Goal: Information Seeking & Learning: Understand process/instructions

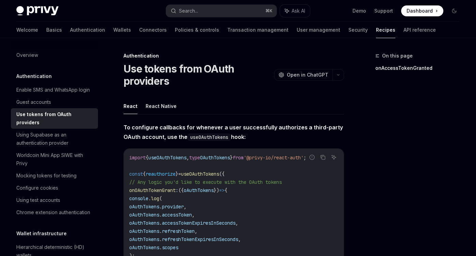
drag, startPoint x: 224, startPoint y: 123, endPoint x: 257, endPoint y: 131, distance: 34.4
click at [257, 132] on span "To configure callbacks for whenever a user successfully authorizes a third-part…" at bounding box center [234, 132] width 221 height 19
click at [257, 131] on span "To configure callbacks for whenever a user successfully authorizes a third-part…" at bounding box center [234, 132] width 221 height 19
drag, startPoint x: 263, startPoint y: 141, endPoint x: 150, endPoint y: 140, distance: 113.0
click at [149, 140] on span "To configure callbacks for whenever a user successfully authorizes a third-part…" at bounding box center [234, 132] width 221 height 19
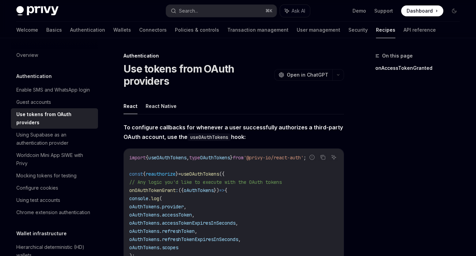
click at [150, 140] on strong "To configure callbacks for whenever a user successfully authorizes a third-part…" at bounding box center [233, 132] width 219 height 16
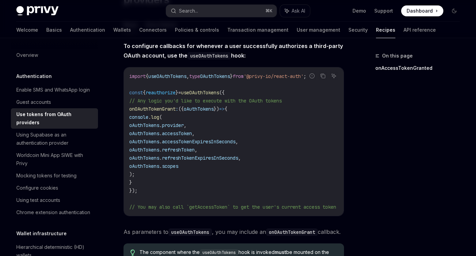
scroll to position [85, 0]
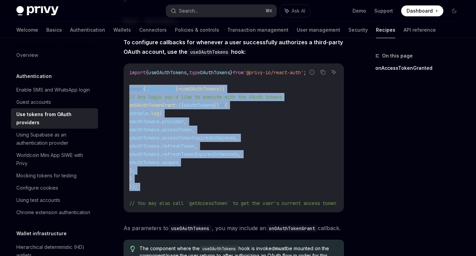
drag, startPoint x: 130, startPoint y: 89, endPoint x: 157, endPoint y: 194, distance: 108.9
click at [157, 194] on code "import { useOAuthTokens , type OAuthTokens } from '@privy-io/react-auth' ; cons…" at bounding box center [240, 137] width 223 height 139
copy code "const { reauthorize } = useOAuthTokens ({ // Any logic you'd like to execute wi…"
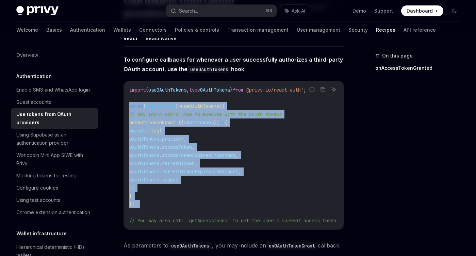
scroll to position [66, 0]
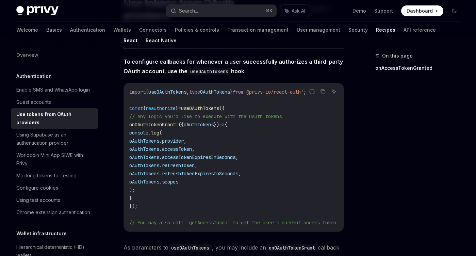
click at [186, 92] on span "useOAuthTokens" at bounding box center [167, 92] width 38 height 6
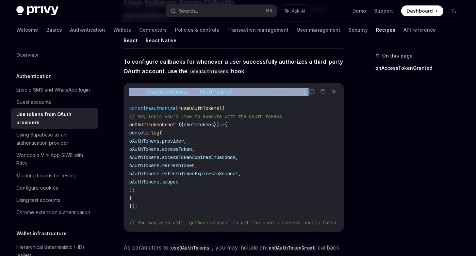
click at [186, 92] on span "useOAuthTokens" at bounding box center [167, 92] width 38 height 6
copy code "import { useOAuthTokens , type OAuthTokens } from '@privy-io/react-auth' ;"
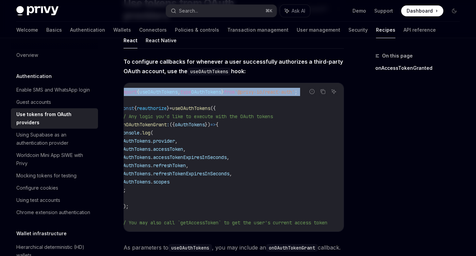
scroll to position [0, 0]
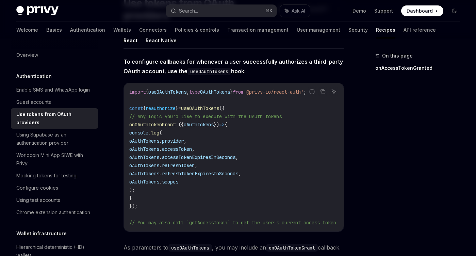
click at [187, 200] on code "import { useOAuthTokens , type OAuthTokens } from '@privy-io/react-auth' ; cons…" at bounding box center [240, 157] width 223 height 139
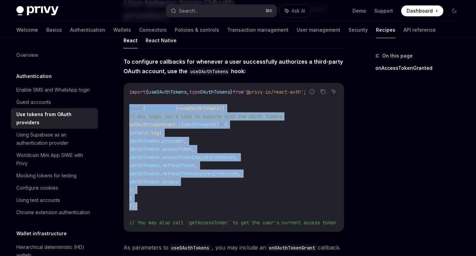
drag, startPoint x: 163, startPoint y: 207, endPoint x: 115, endPoint y: 110, distance: 107.6
copy code "const { reauthorize } = useOAuthTokens ({ // Any logic you'd like to execute wi…"
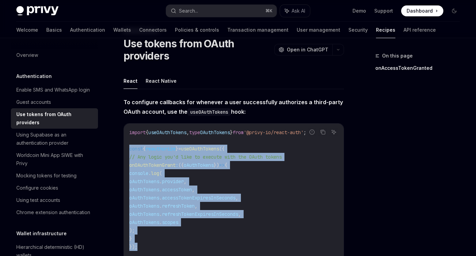
scroll to position [24, 0]
